Goal: Task Accomplishment & Management: Manage account settings

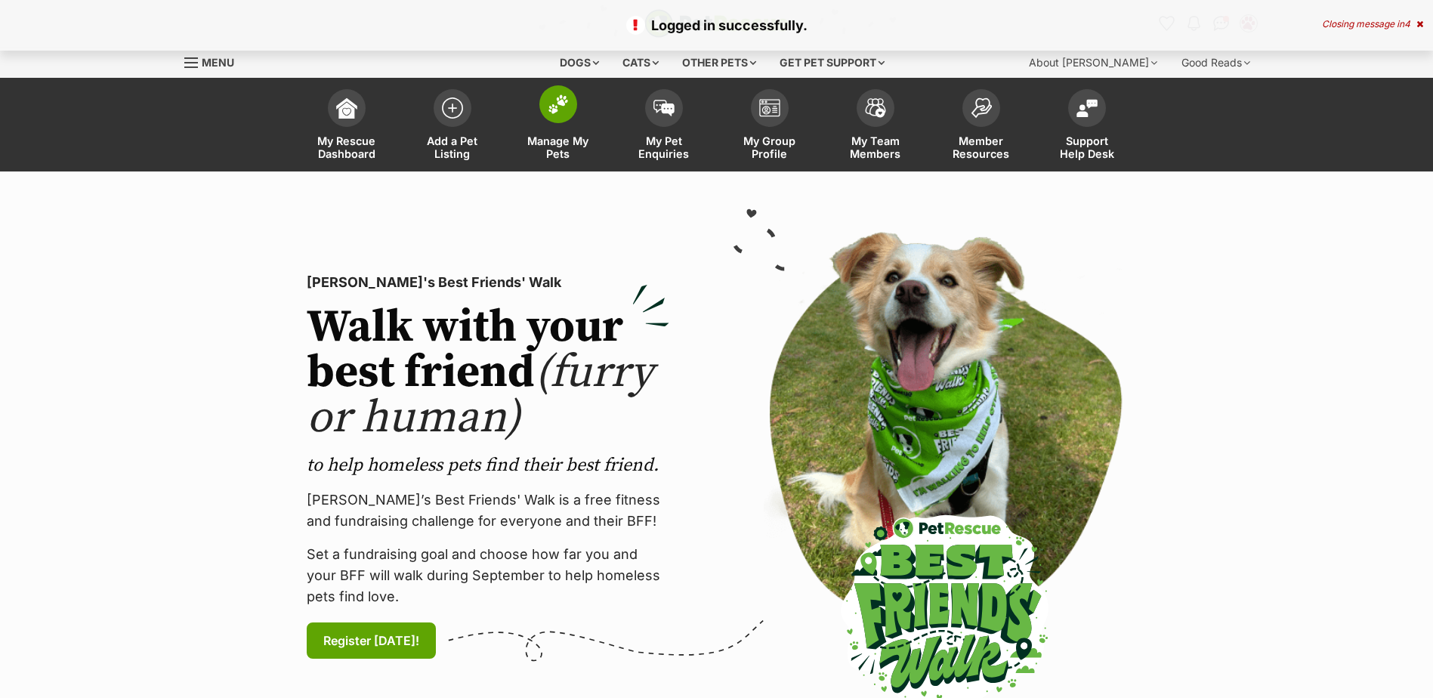
click at [559, 92] on span at bounding box center [558, 104] width 38 height 38
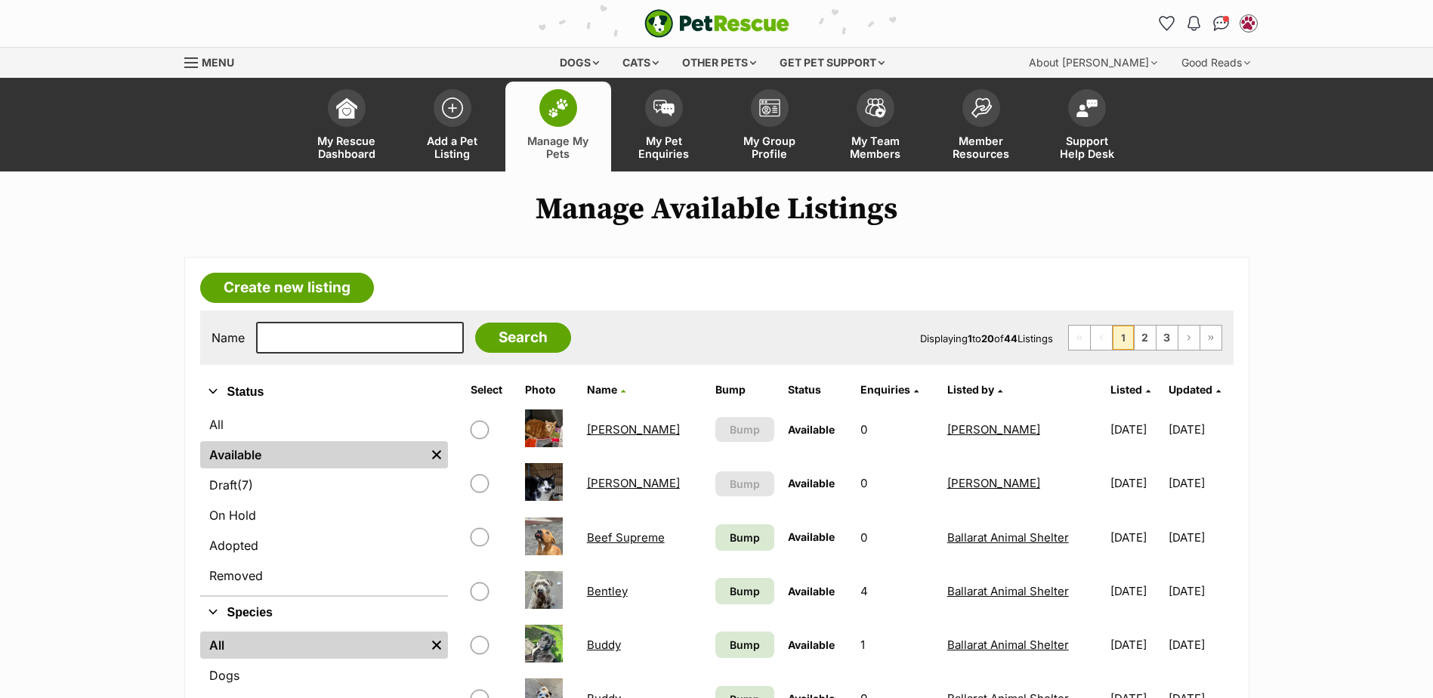
click at [601, 592] on link "Bentley" at bounding box center [607, 591] width 41 height 14
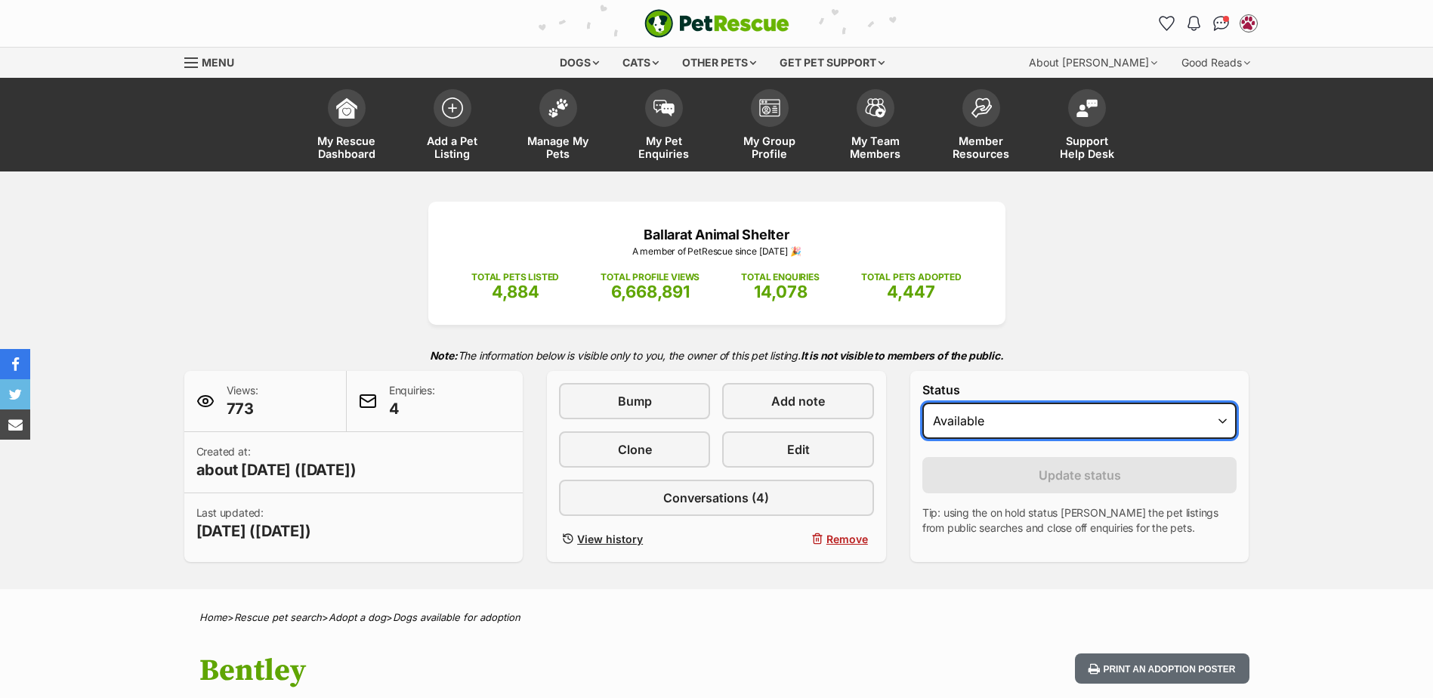
click at [944, 426] on select "Draft - not available as listing has enquires Available On hold Adopted" at bounding box center [1079, 421] width 315 height 36
select select "rehomed"
click at [922, 403] on select "Draft - not available as listing has enquires Available On hold Adopted" at bounding box center [1079, 421] width 315 height 36
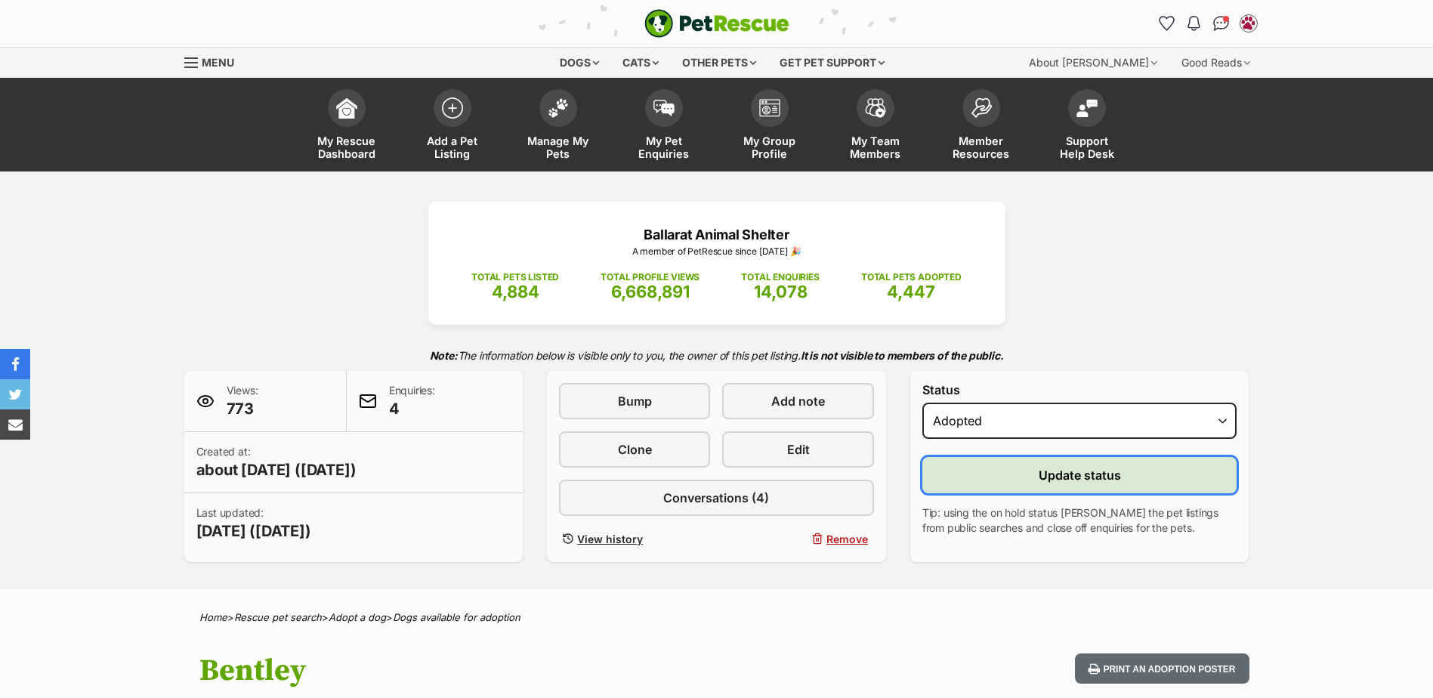
click at [968, 478] on button "Update status" at bounding box center [1079, 475] width 315 height 36
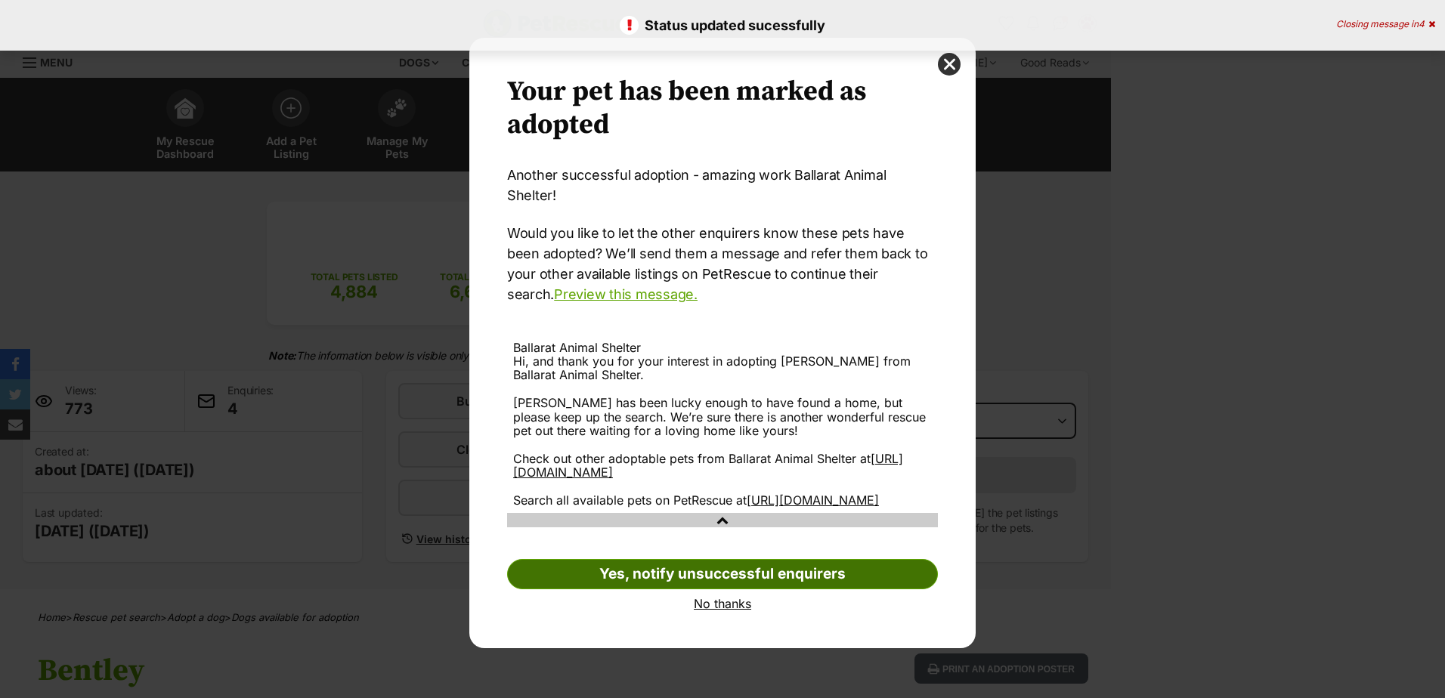
click at [731, 571] on link "Yes, notify unsuccessful enquirers" at bounding box center [722, 574] width 431 height 30
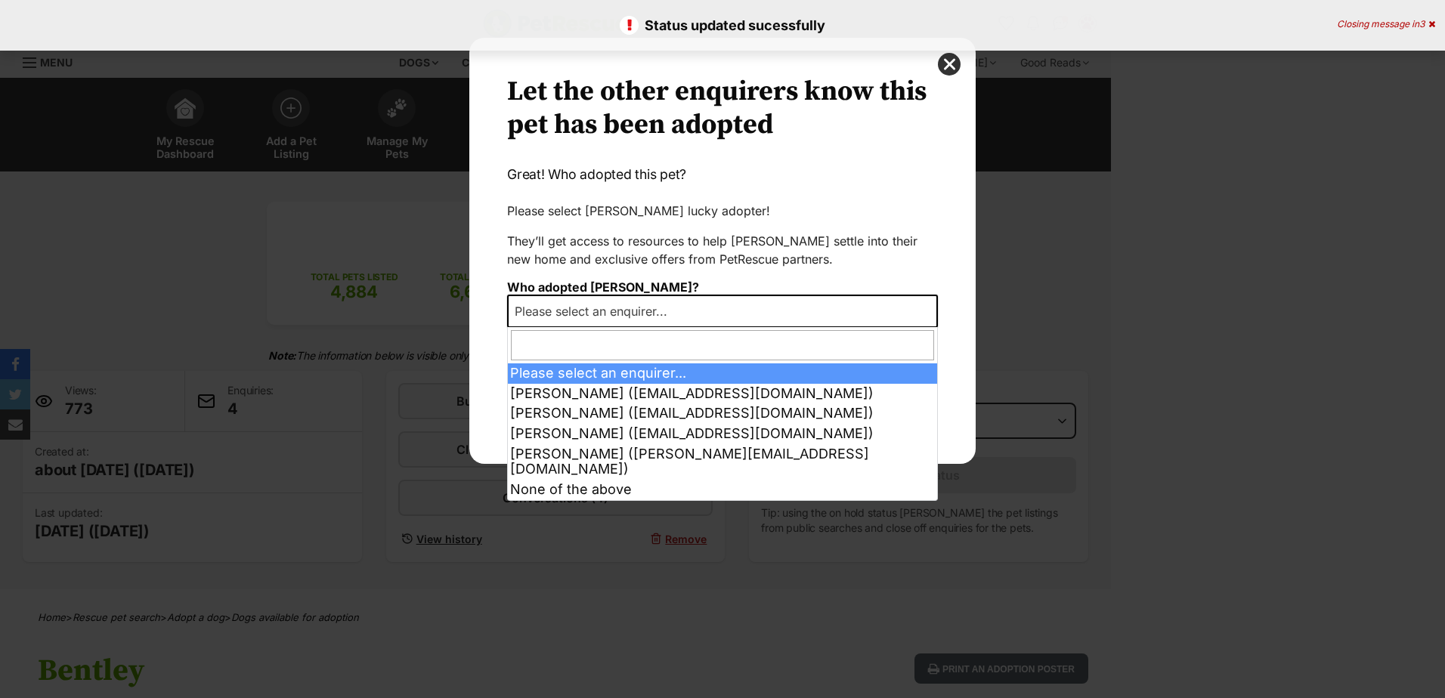
click at [645, 310] on span "Please select an enquirer..." at bounding box center [595, 311] width 174 height 21
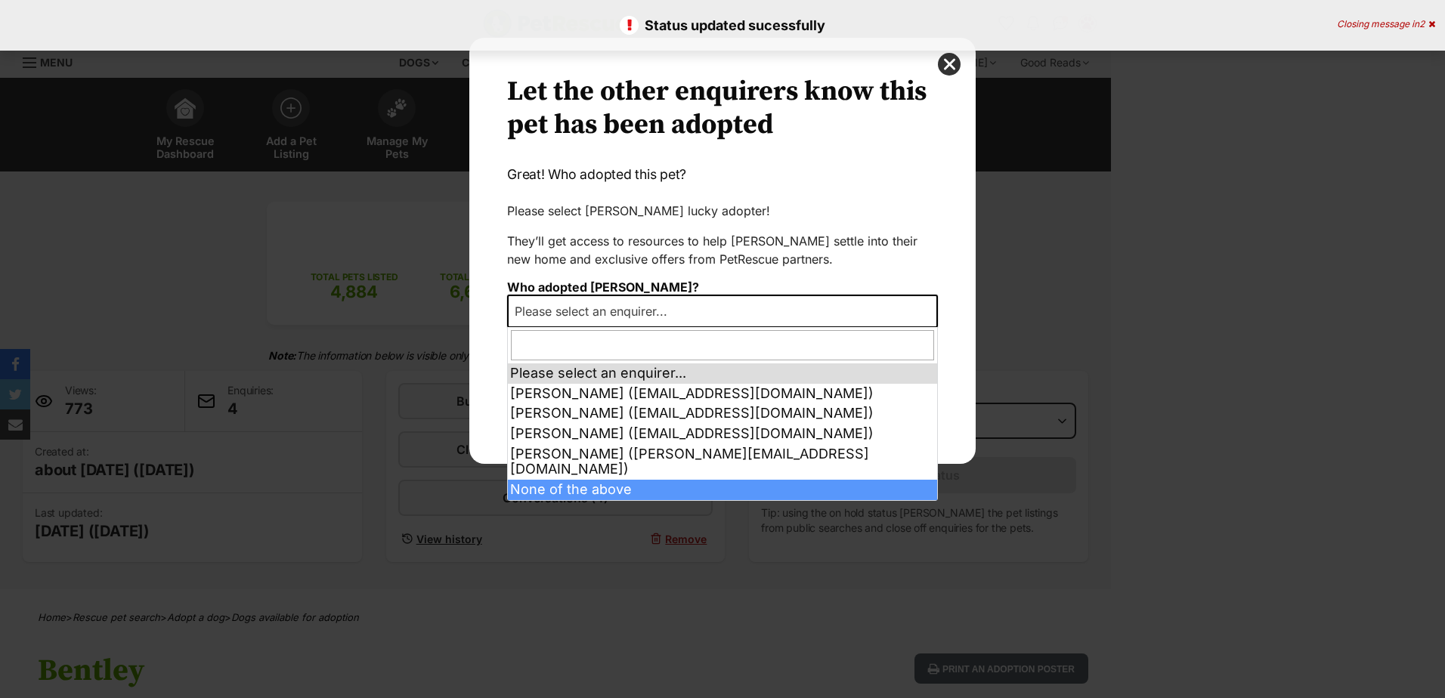
select select "other"
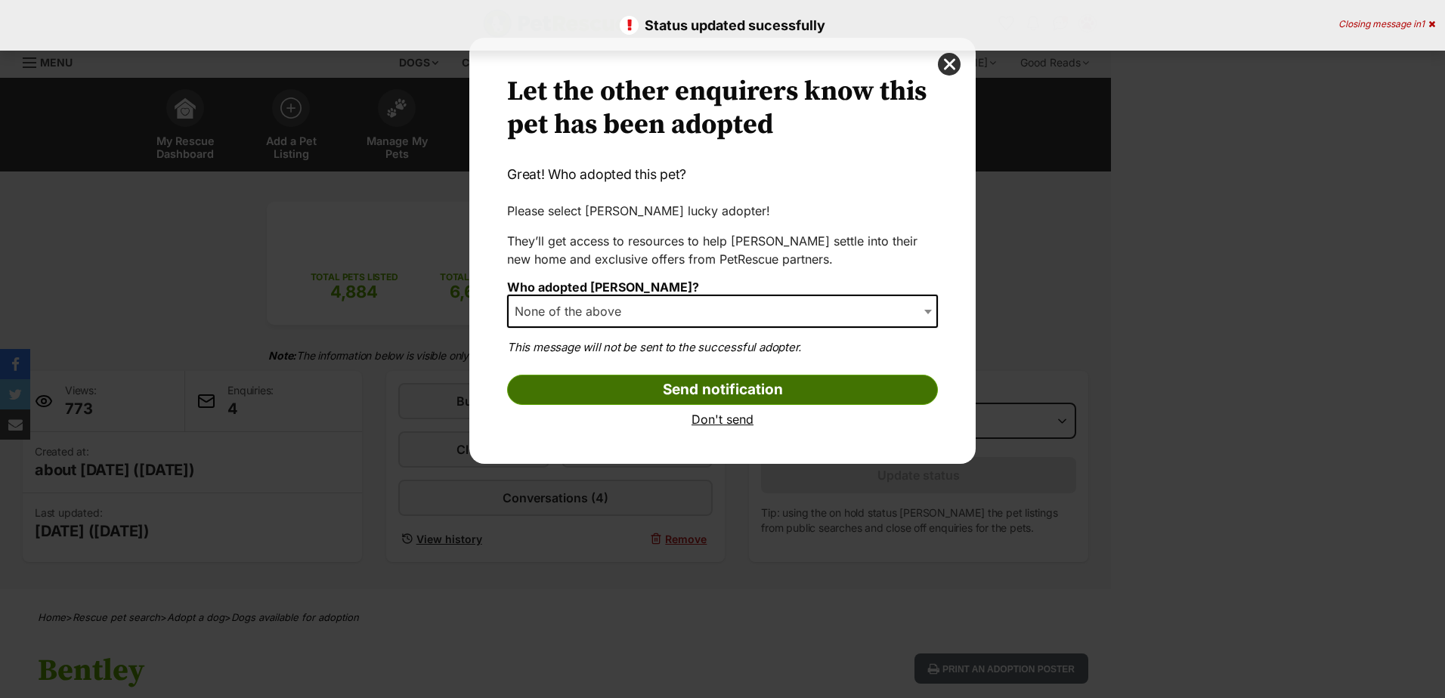
click at [666, 388] on input "Send notification" at bounding box center [722, 390] width 431 height 30
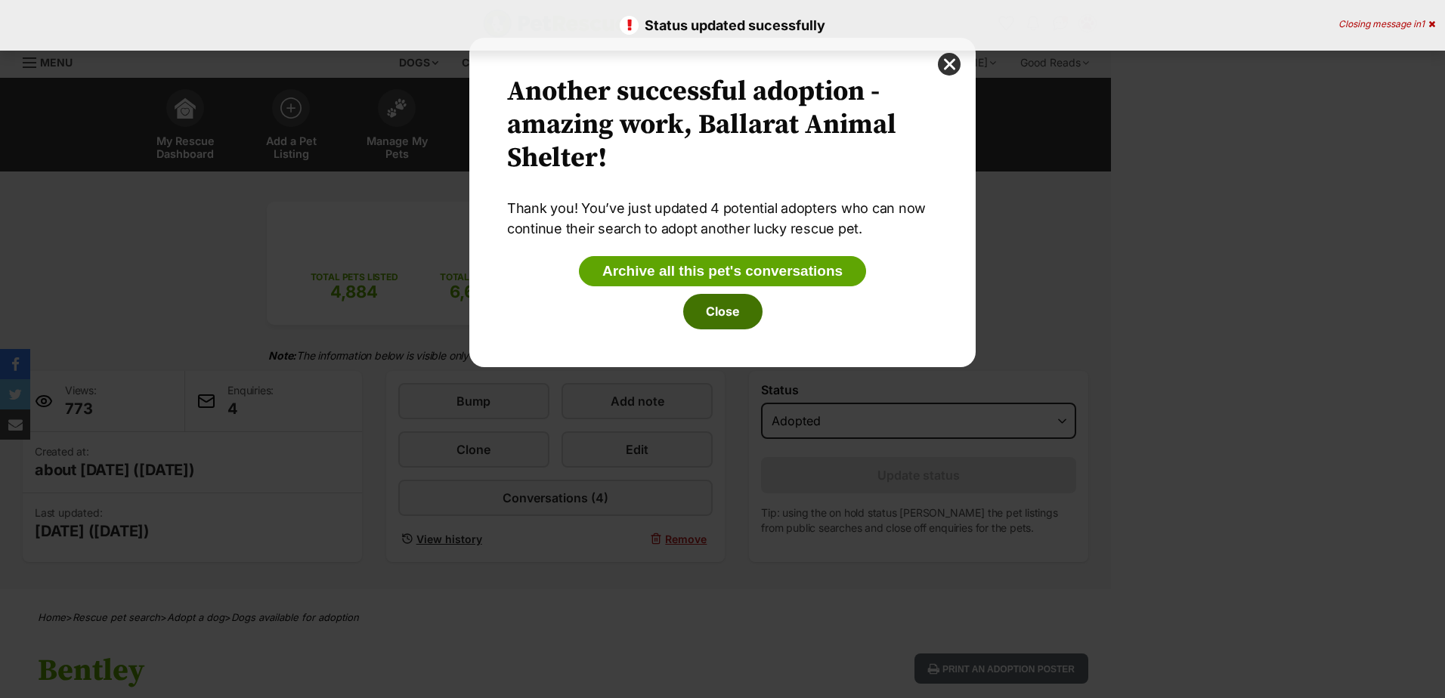
click at [719, 323] on button "Close" at bounding box center [722, 311] width 79 height 35
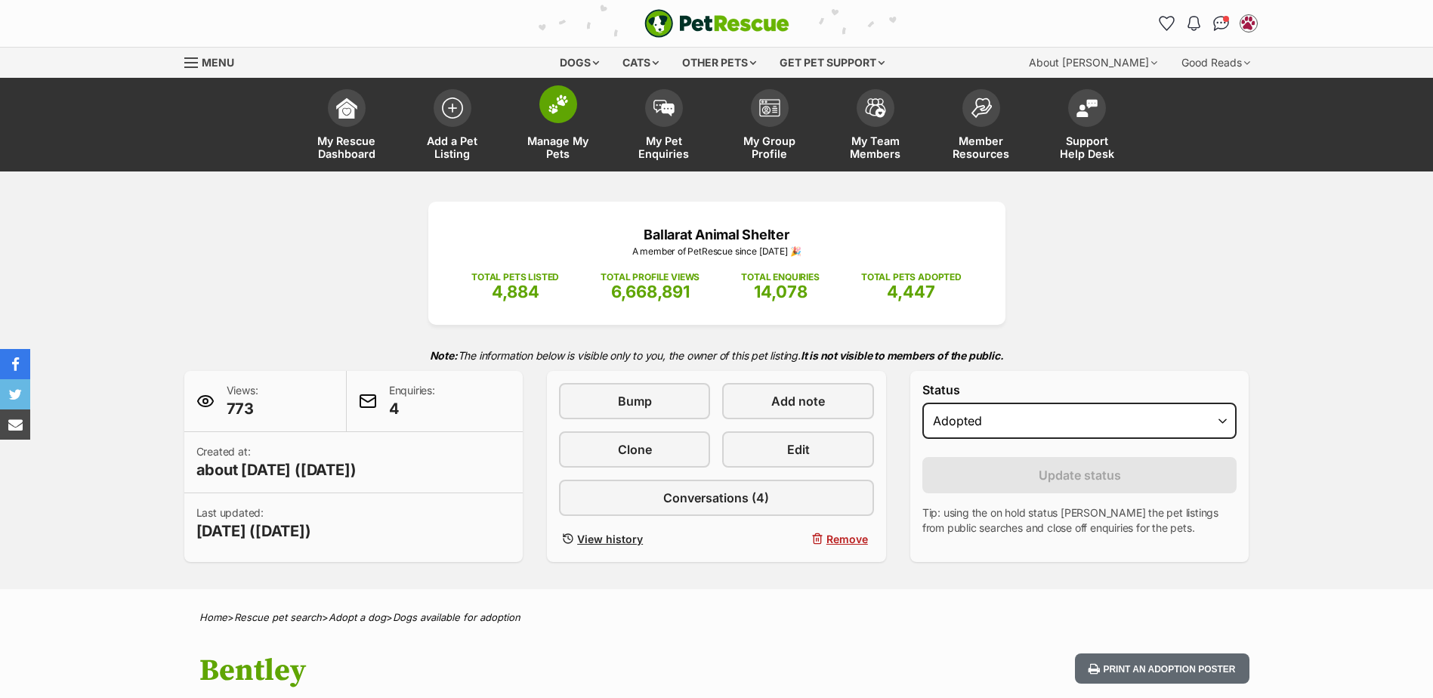
click at [556, 118] on span at bounding box center [558, 104] width 38 height 38
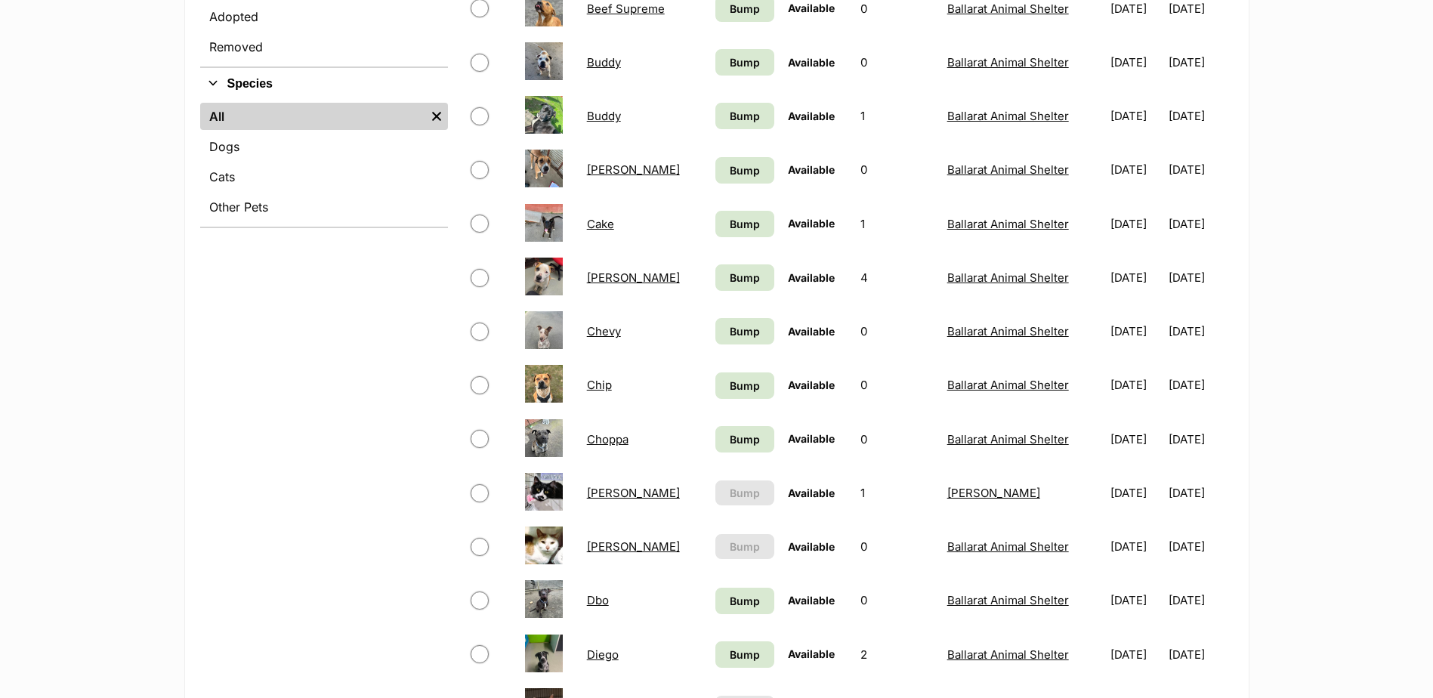
scroll to position [151, 0]
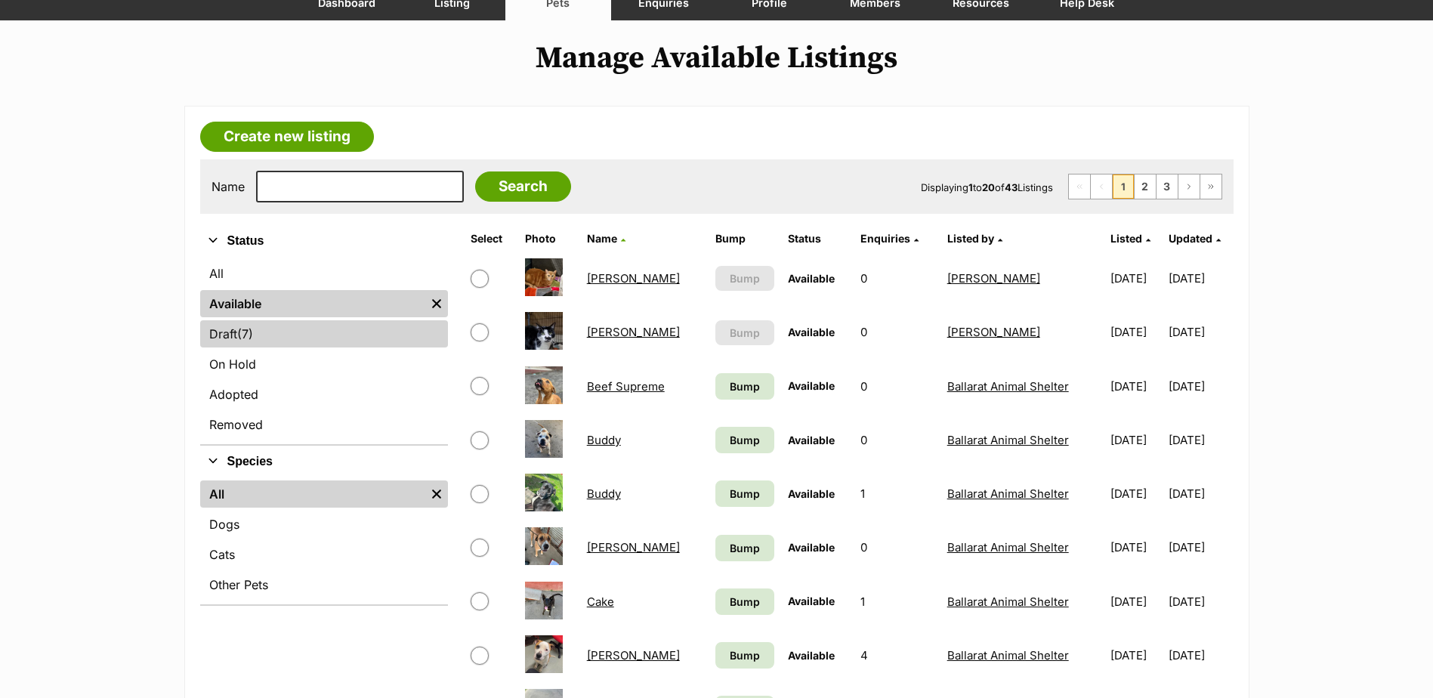
click at [223, 332] on link "Draft (7) Items" at bounding box center [324, 333] width 248 height 27
